Goal: Information Seeking & Learning: Learn about a topic

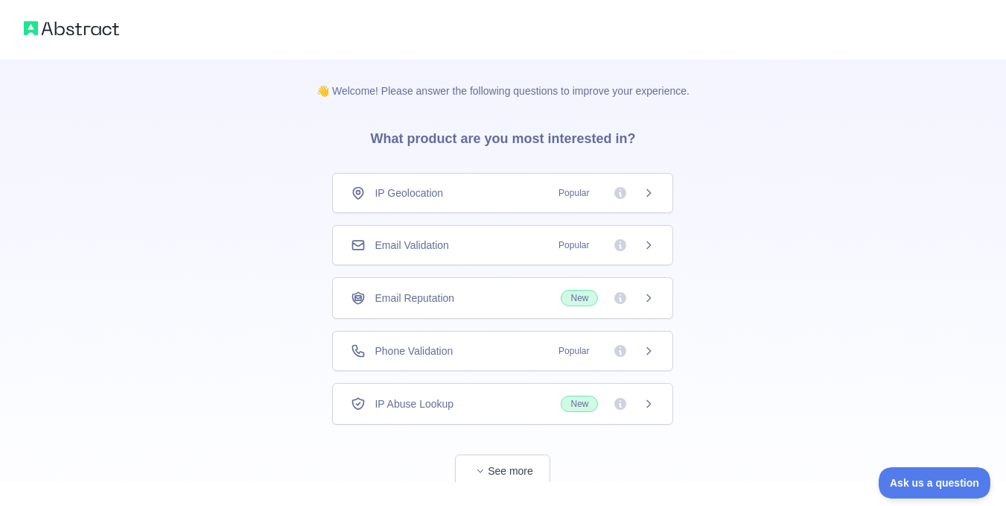
click at [509, 485] on div at bounding box center [503, 494] width 1006 height 24
click at [512, 470] on button "See more" at bounding box center [502, 471] width 95 height 34
click at [62, 28] on img at bounding box center [71, 28] width 95 height 21
click at [109, 29] on img at bounding box center [71, 28] width 95 height 21
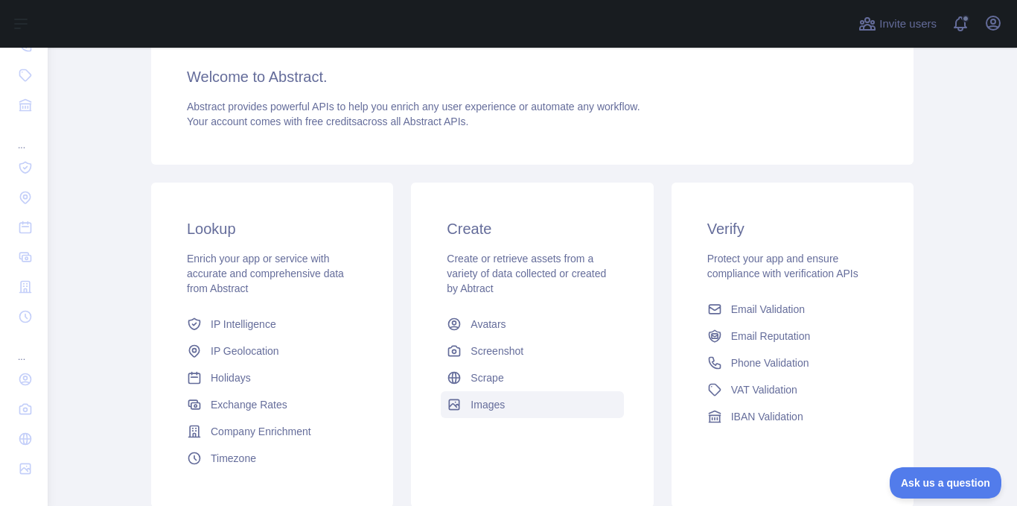
scroll to position [236, 0]
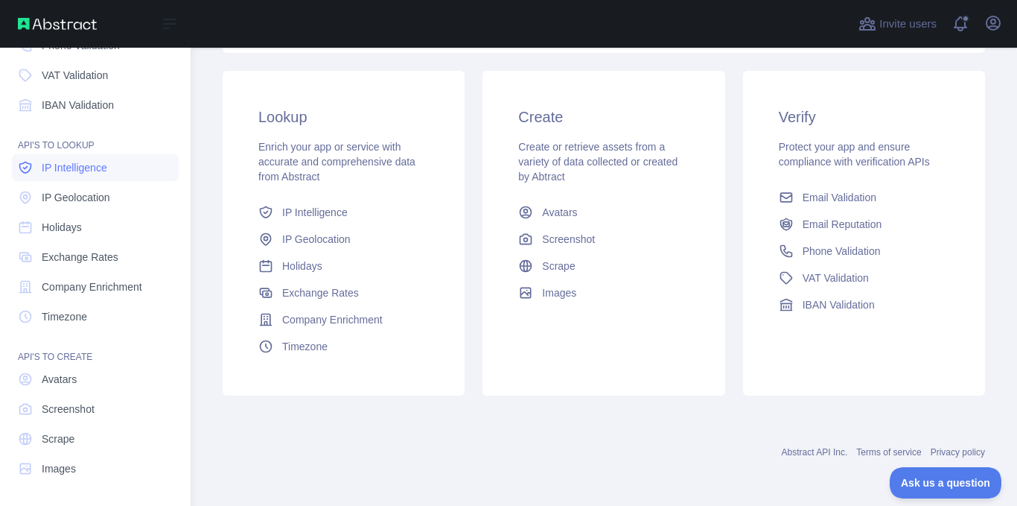
click at [68, 165] on span "IP Intelligence" at bounding box center [75, 167] width 66 height 15
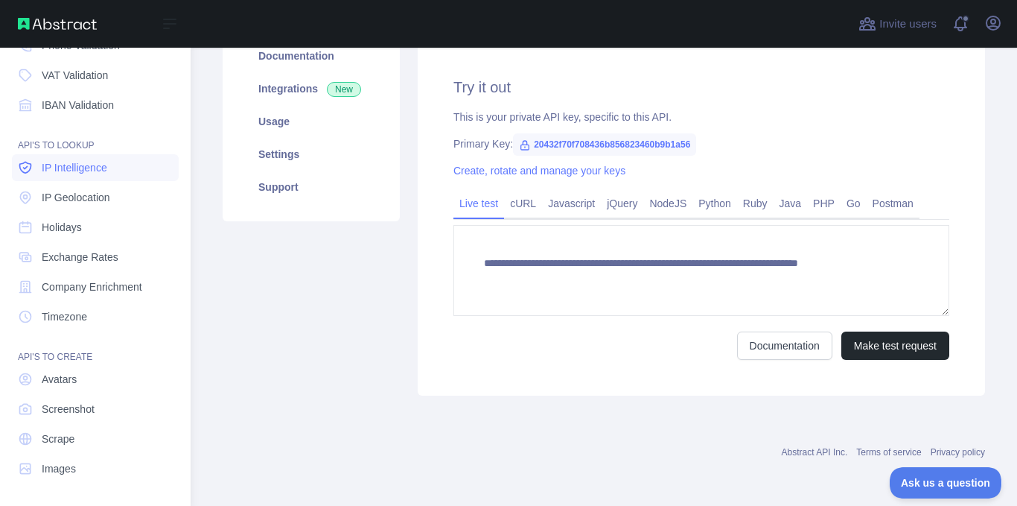
scroll to position [202, 0]
type textarea "**********"
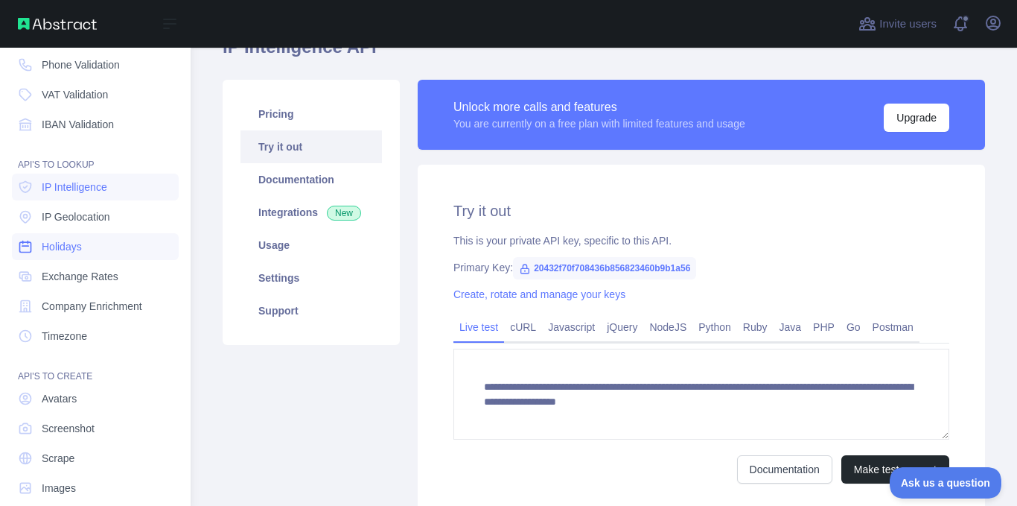
scroll to position [131, 0]
click at [71, 306] on span "Company Enrichment" at bounding box center [92, 305] width 101 height 15
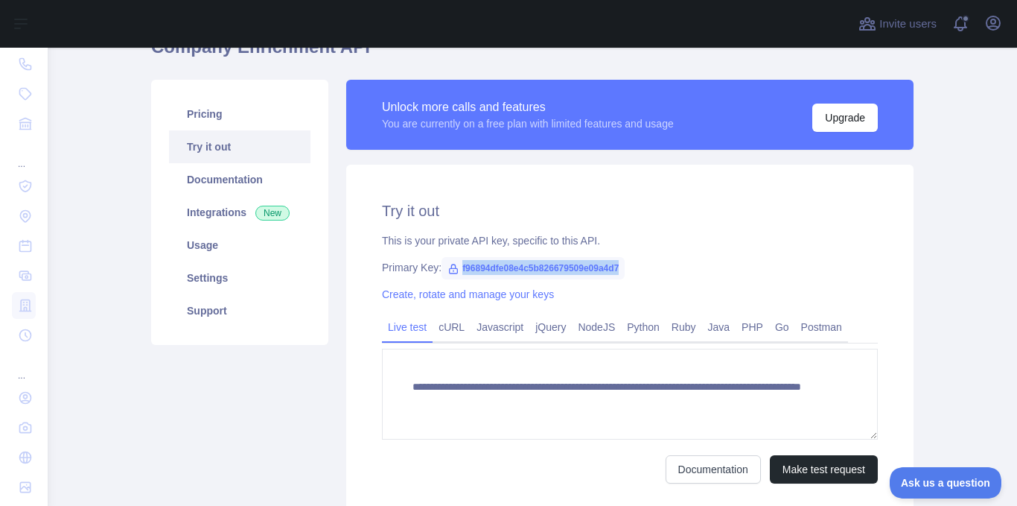
drag, startPoint x: 452, startPoint y: 269, endPoint x: 649, endPoint y: 265, distance: 196.6
click at [649, 265] on div "Primary Key: f96894dfe08e4c5b826679509e09a4d7" at bounding box center [630, 267] width 496 height 15
copy span "f96894dfe08e4c5b826679509e09a4d7"
click at [660, 256] on div "**********" at bounding box center [629, 342] width 567 height 354
click at [552, 478] on div "Documentation Make test request" at bounding box center [630, 469] width 496 height 28
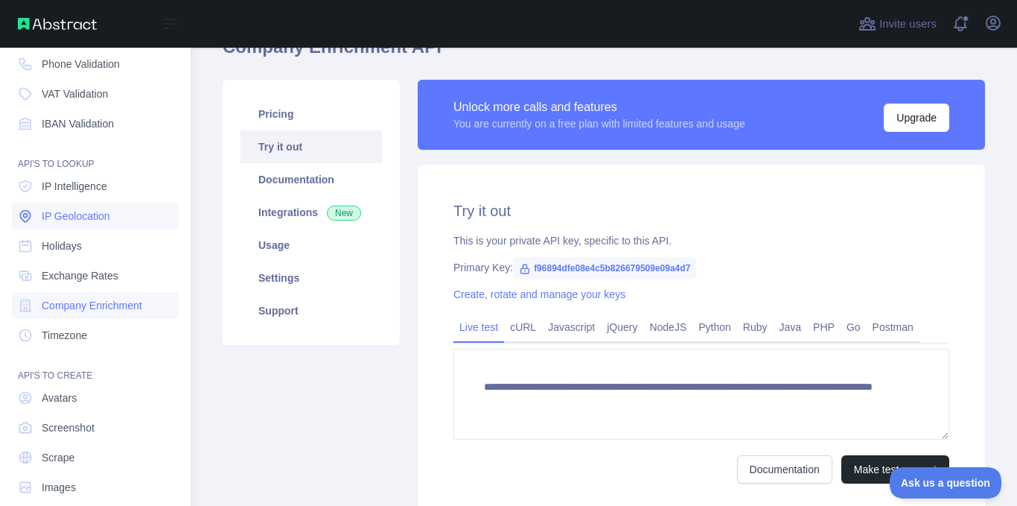
click at [63, 222] on span "IP Geolocation" at bounding box center [76, 215] width 68 height 15
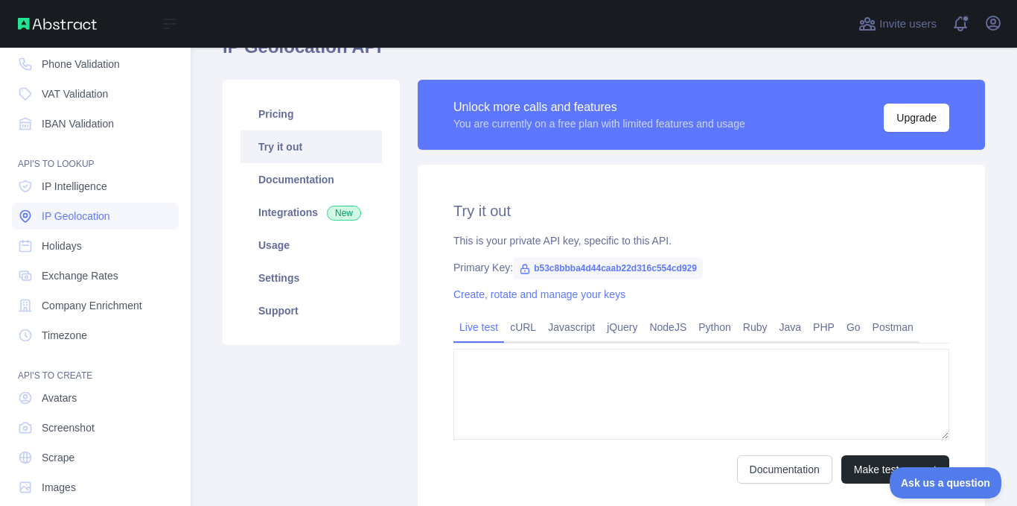
type textarea "**********"
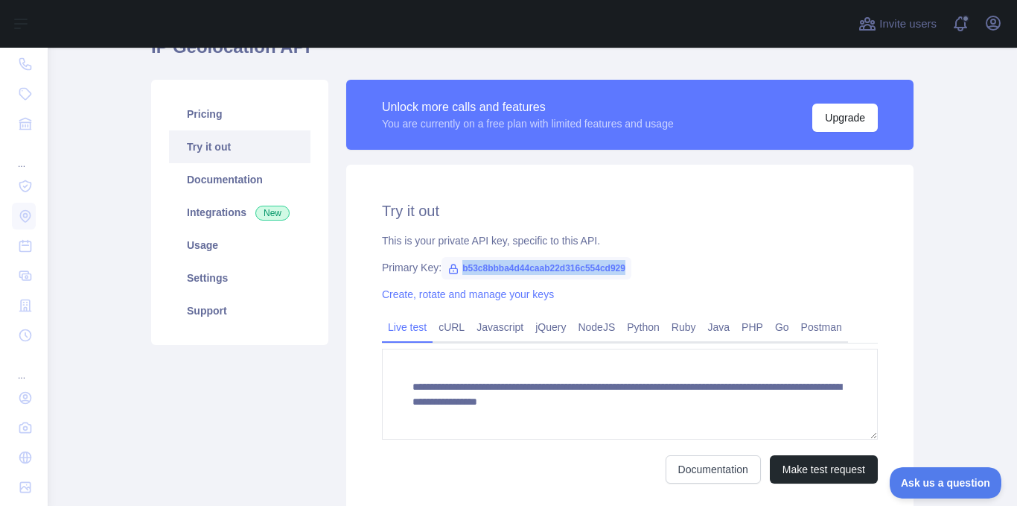
drag, startPoint x: 453, startPoint y: 265, endPoint x: 631, endPoint y: 264, distance: 178.7
click at [631, 264] on div "Primary Key: b53c8bbba4d44caab22d316c554cd929" at bounding box center [630, 267] width 496 height 15
copy span "b53c8bbba4d44caab22d316c554cd929"
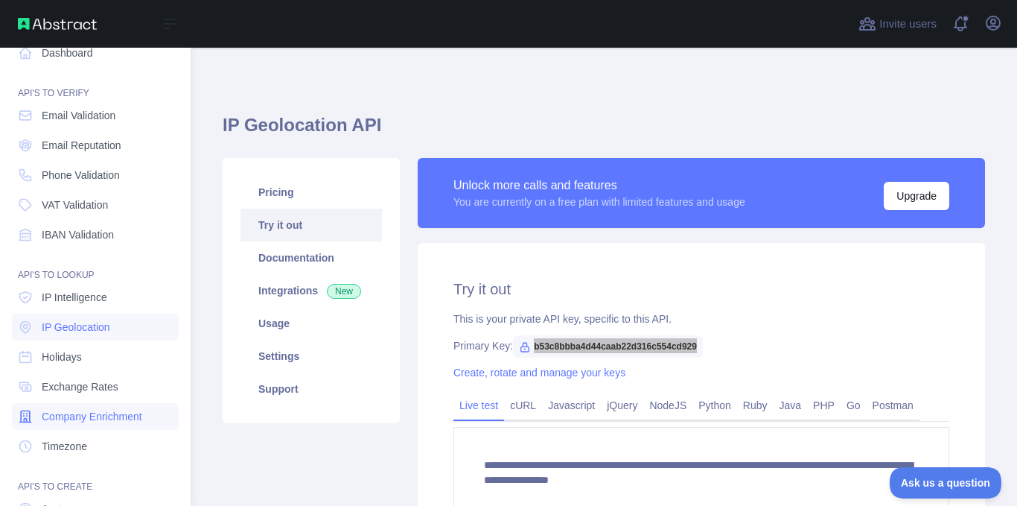
scroll to position [19, 0]
click at [92, 181] on span "Phone Validation" at bounding box center [81, 175] width 78 height 15
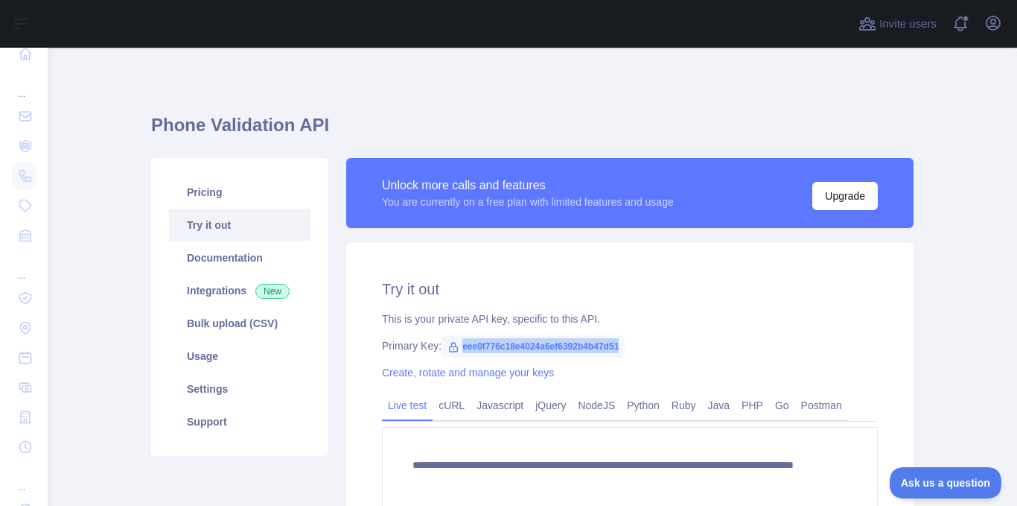
drag, startPoint x: 456, startPoint y: 344, endPoint x: 650, endPoint y: 346, distance: 194.3
click at [650, 346] on div "Primary Key: eee0f776c18e4024a6ef6392b4b47d51" at bounding box center [630, 345] width 496 height 15
copy span "eee0f776c18e4024a6ef6392b4b47d51"
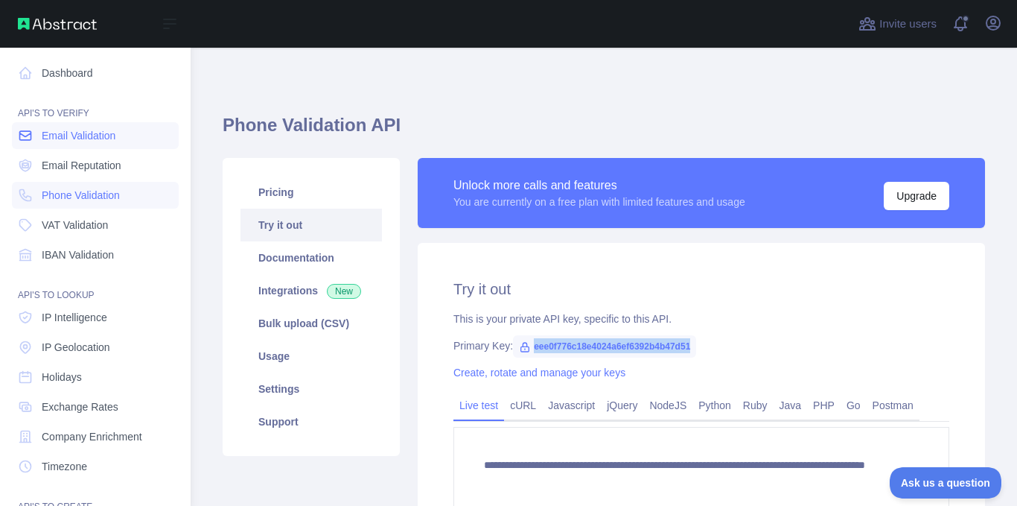
click at [98, 137] on span "Email Validation" at bounding box center [79, 135] width 74 height 15
click at [26, 110] on div "API'S TO VERIFY" at bounding box center [95, 104] width 167 height 30
